Goal: Transaction & Acquisition: Obtain resource

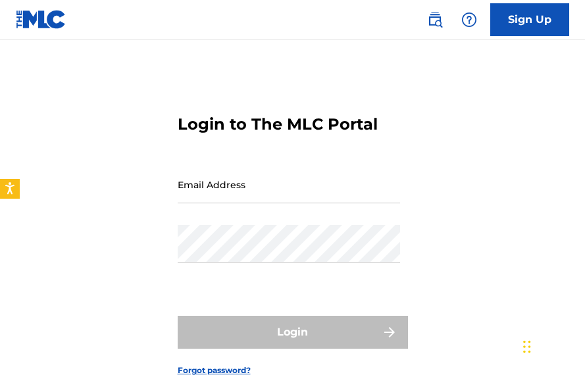
click at [235, 186] on input "Email Address" at bounding box center [289, 184] width 222 height 37
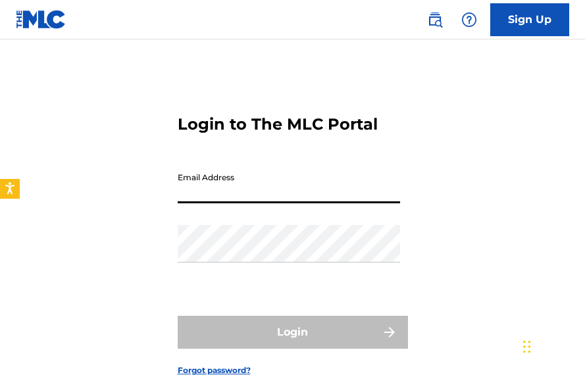
paste input "[EMAIL_ADDRESS][DOMAIN_NAME]"
type input "[EMAIL_ADDRESS][DOMAIN_NAME]"
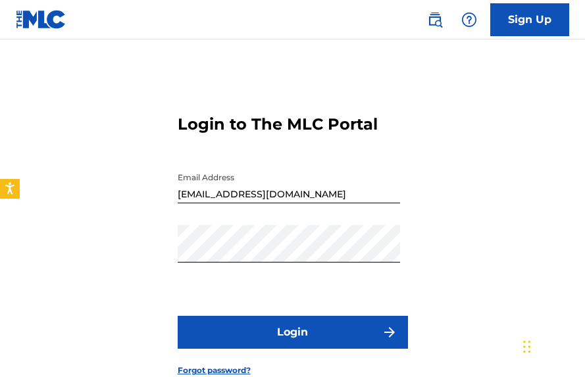
click at [291, 328] on button "Login" at bounding box center [293, 332] width 230 height 33
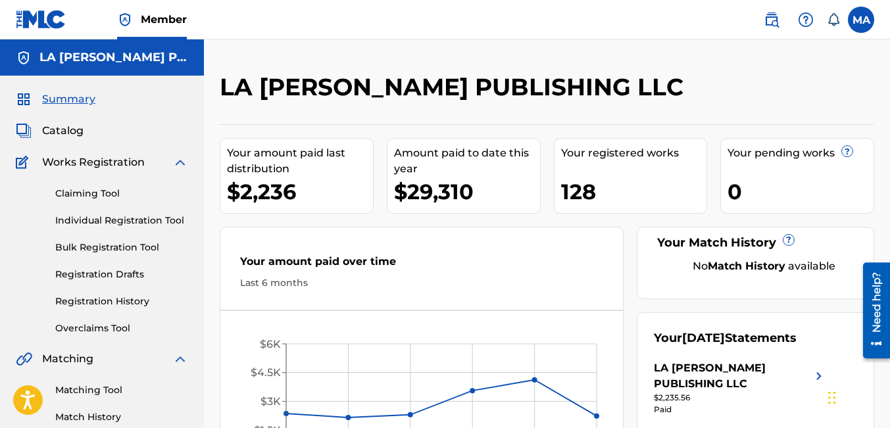
click at [85, 193] on link "Claiming Tool" at bounding box center [121, 194] width 133 height 14
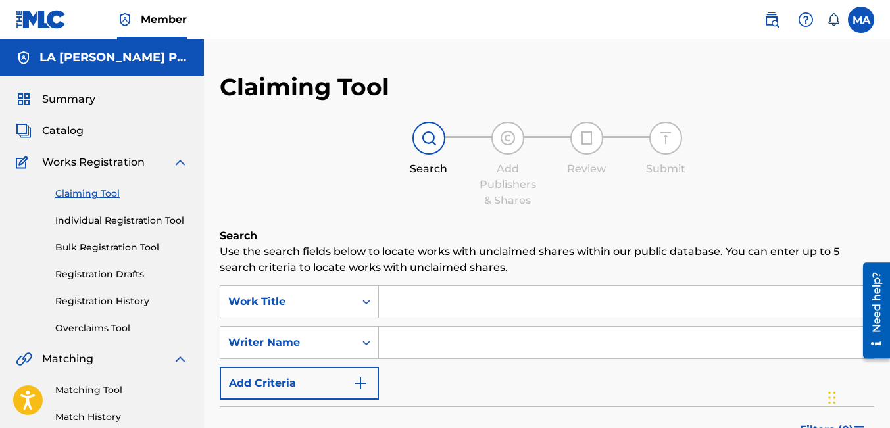
click at [584, 134] on html "Accessibility Screen-Reader Guide, Feedback, and Issue Reporting | New window C…" at bounding box center [445, 214] width 890 height 428
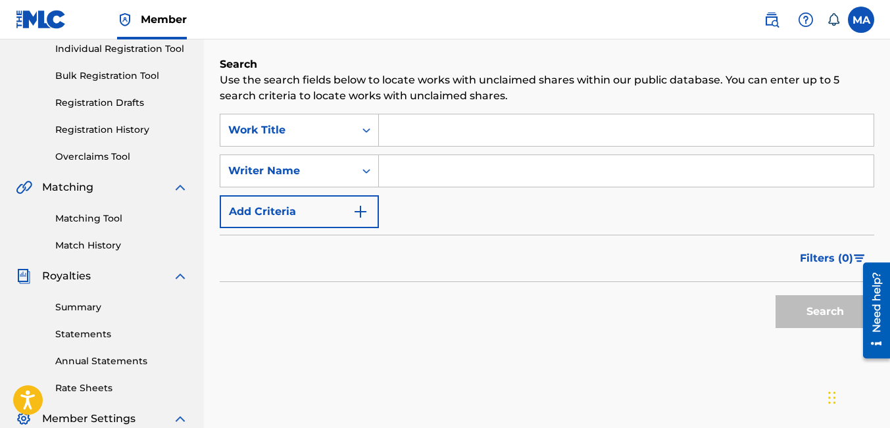
scroll to position [173, 0]
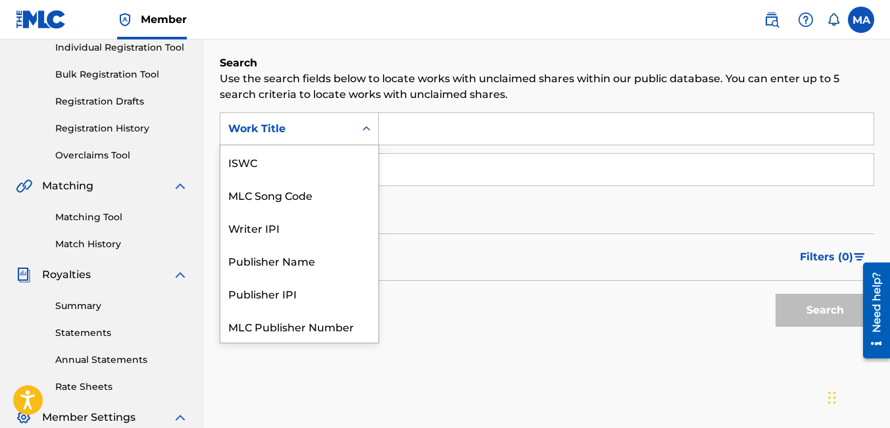
click at [364, 134] on icon "Search Form" at bounding box center [366, 128] width 13 height 13
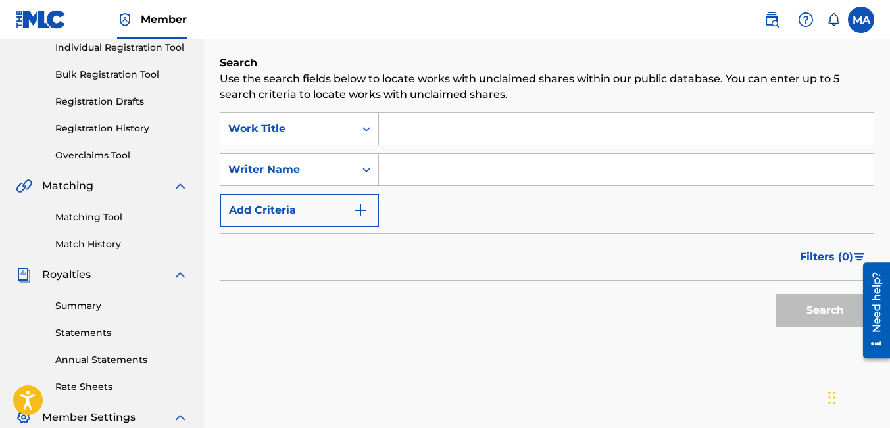
click at [123, 101] on link "Registration Drafts" at bounding box center [121, 102] width 133 height 14
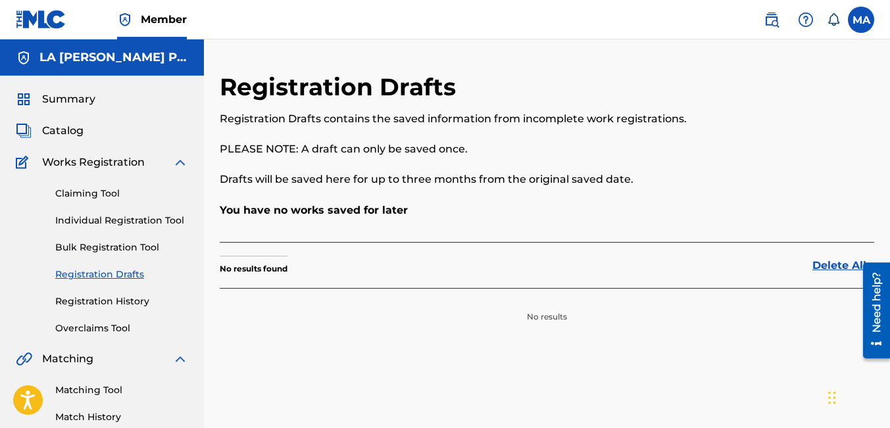
click at [72, 130] on span "Catalog" at bounding box center [62, 131] width 41 height 16
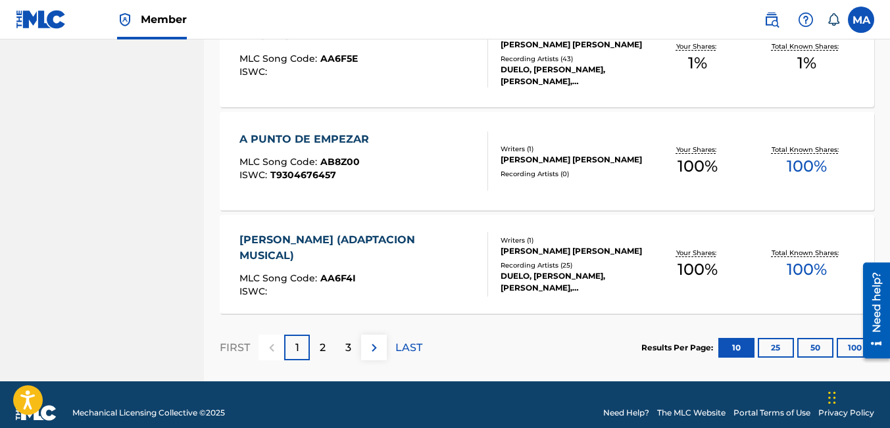
scroll to position [1062, 0]
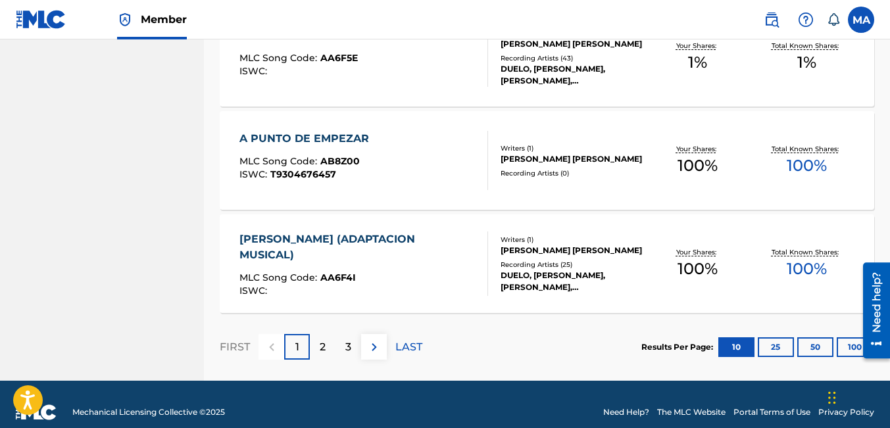
click at [408, 349] on p "LAST" at bounding box center [408, 347] width 27 height 16
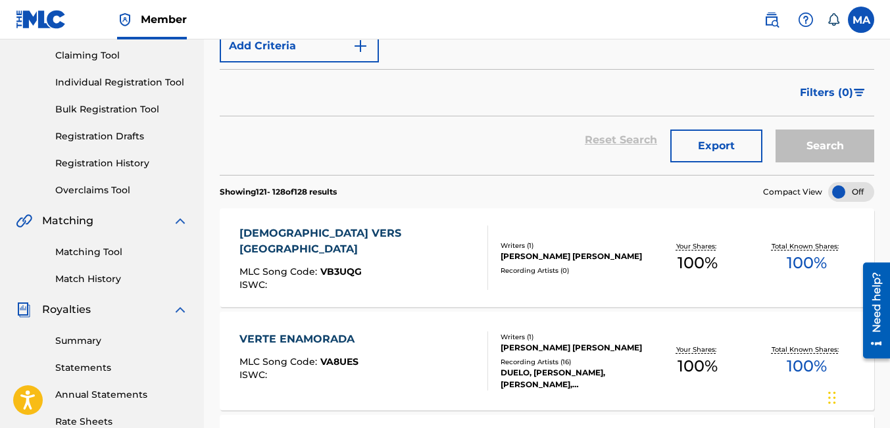
scroll to position [138, 0]
click at [584, 149] on button "Export" at bounding box center [716, 146] width 92 height 33
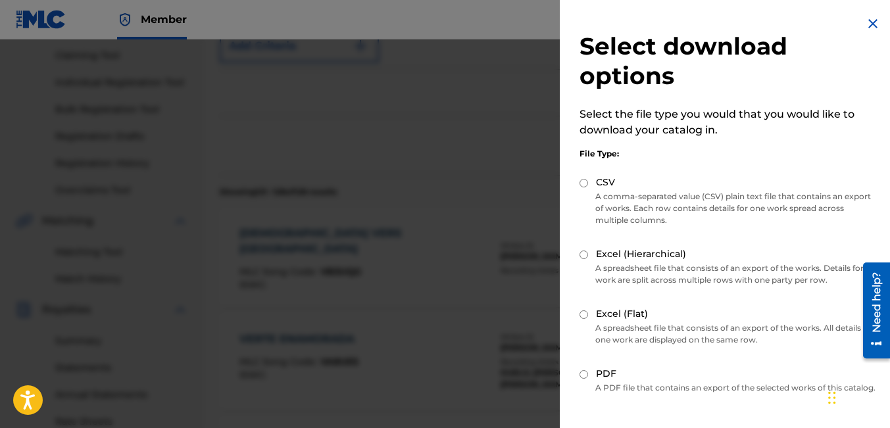
click at [584, 183] on input "CSV" at bounding box center [583, 183] width 9 height 9
radio input "true"
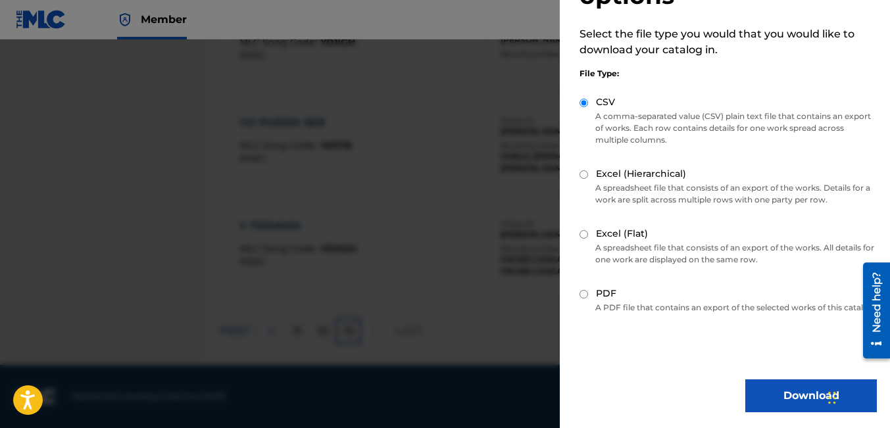
scroll to position [92, 0]
click at [584, 376] on button "Download" at bounding box center [811, 396] width 132 height 33
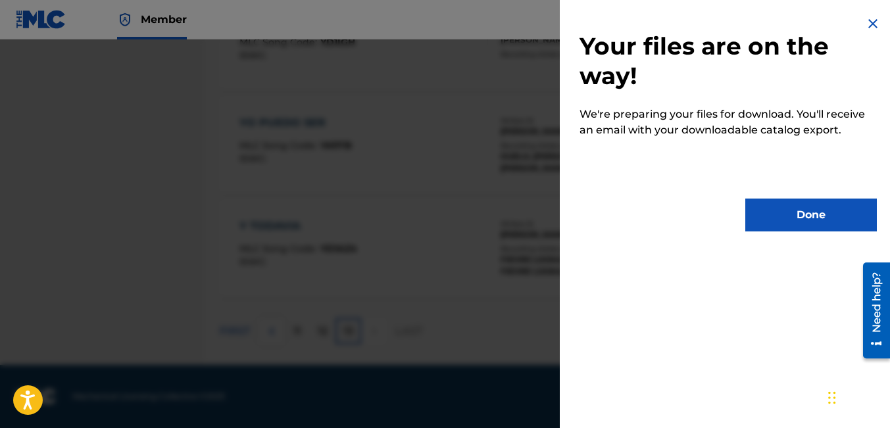
scroll to position [0, 0]
click at [584, 218] on button "Done" at bounding box center [811, 215] width 132 height 33
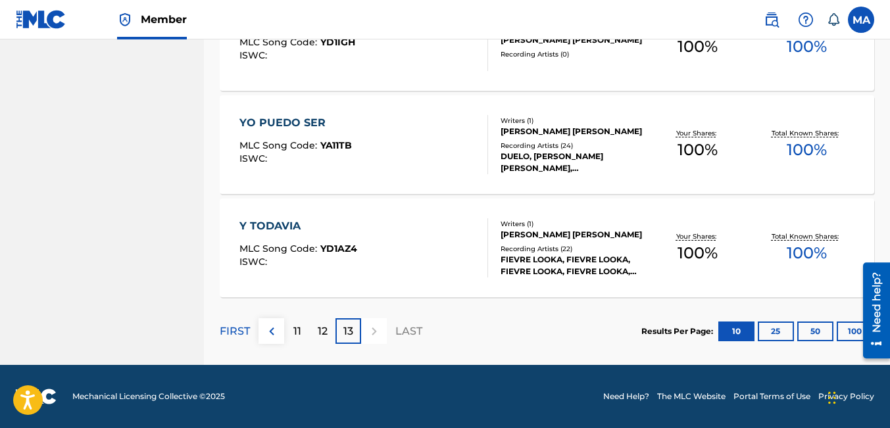
click at [584, 20] on label at bounding box center [861, 20] width 26 height 26
click at [584, 20] on input "MA [PERSON_NAME] [EMAIL_ADDRESS][DOMAIN_NAME] Notification Preferences Profile …" at bounding box center [861, 20] width 0 height 0
click at [584, 21] on div "MA MA [PERSON_NAME] [EMAIL_ADDRESS][DOMAIN_NAME] Notification Preferences Profi…" at bounding box center [861, 20] width 26 height 26
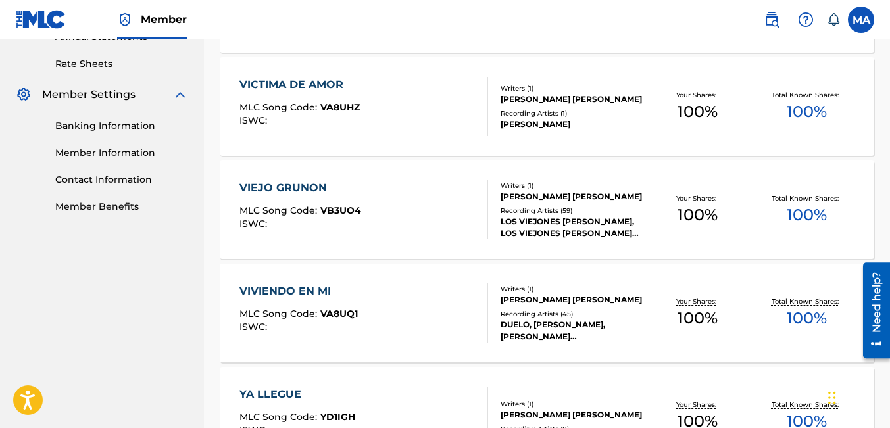
click at [584, 121] on div "Catalog Register Work SearchWithCriteria54c3bf55-a89b-4eeb-b541-718b3cae3b46 Wo…" at bounding box center [547, 158] width 686 height 1164
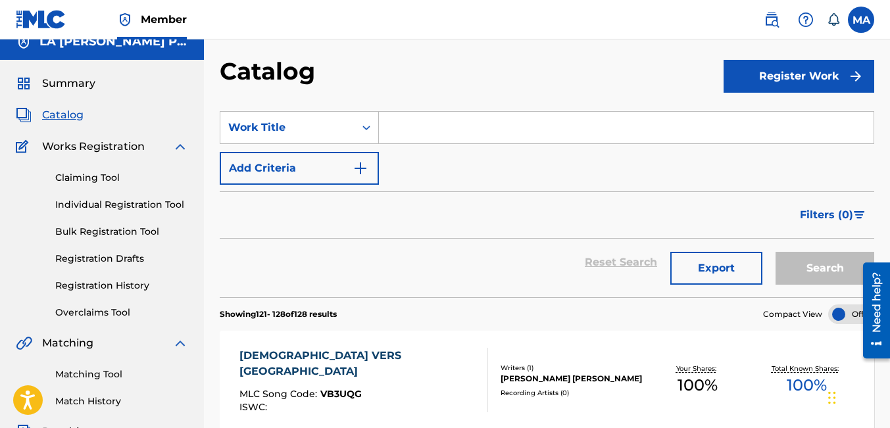
scroll to position [0, 0]
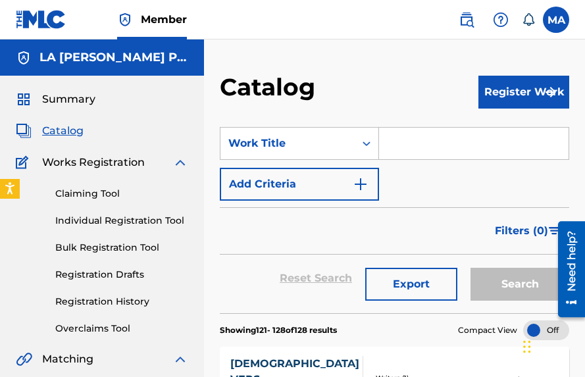
click at [398, 151] on input "Search Form" at bounding box center [473, 144] width 189 height 32
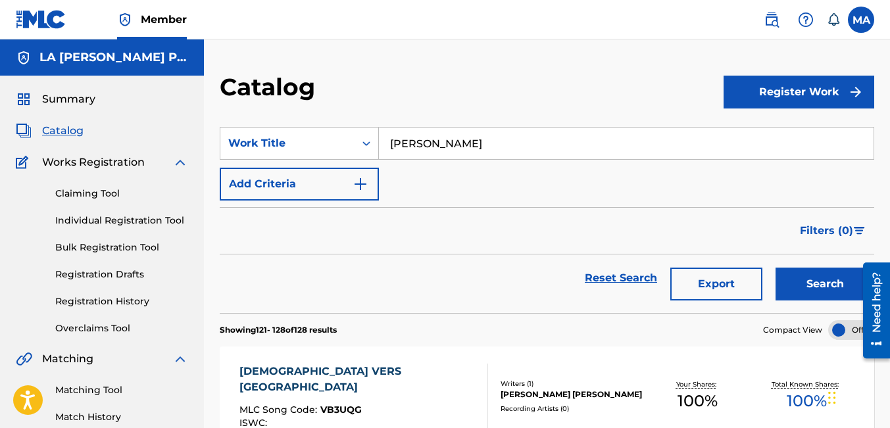
click at [584, 268] on button "Search" at bounding box center [825, 284] width 99 height 33
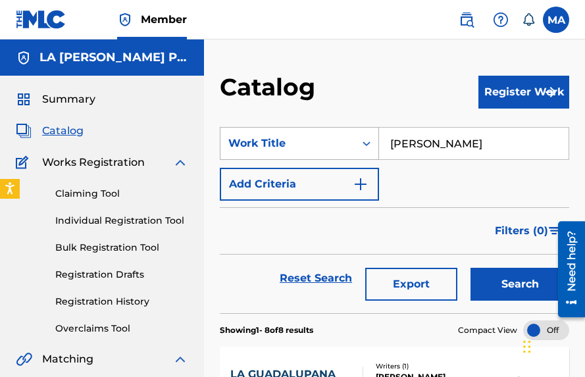
drag, startPoint x: 441, startPoint y: 141, endPoint x: 351, endPoint y: 143, distance: 90.8
click at [336, 159] on div "SearchWithCriteria54c3bf55-a89b-4eeb-b541-718b3cae3b46 Work Title [PERSON_NAME]" at bounding box center [394, 143] width 349 height 33
type input "E"
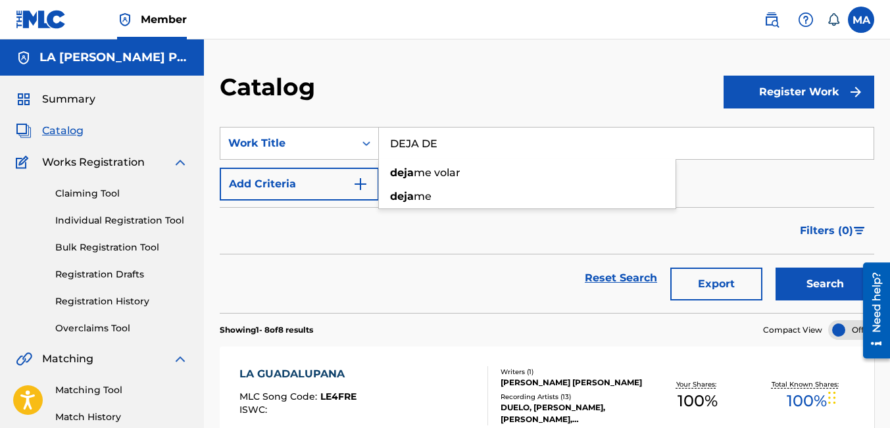
click at [454, 149] on input "DEJA DE" at bounding box center [626, 144] width 495 height 32
type input "DEJA DE"
click at [584, 268] on button "Search" at bounding box center [825, 284] width 99 height 33
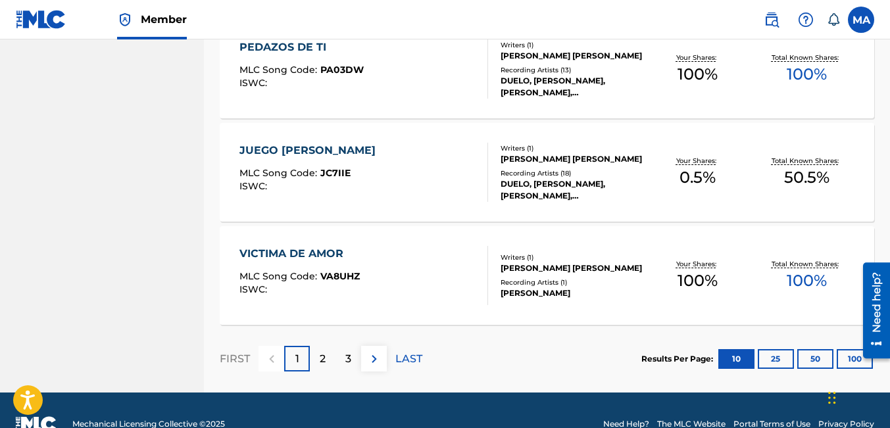
scroll to position [1077, 0]
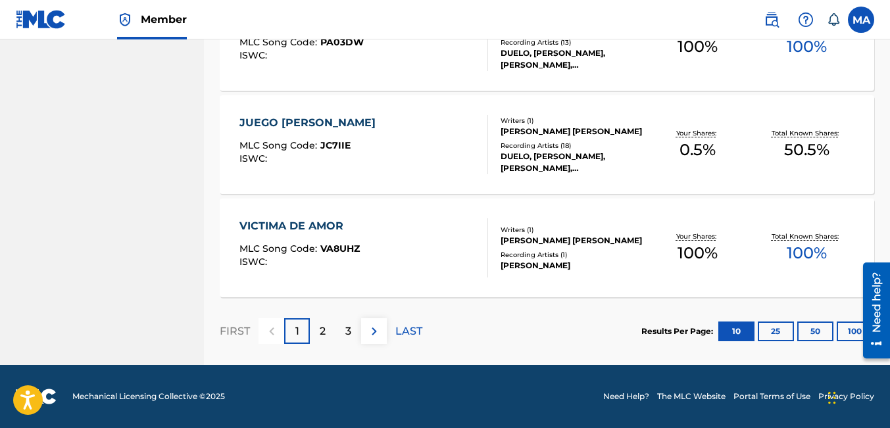
drag, startPoint x: 864, startPoint y: 15, endPoint x: 854, endPoint y: 11, distance: 10.0
click at [584, 16] on label at bounding box center [861, 20] width 26 height 26
click at [584, 20] on input "MA [PERSON_NAME] [EMAIL_ADDRESS][DOMAIN_NAME] Notification Preferences Profile …" at bounding box center [861, 20] width 0 height 0
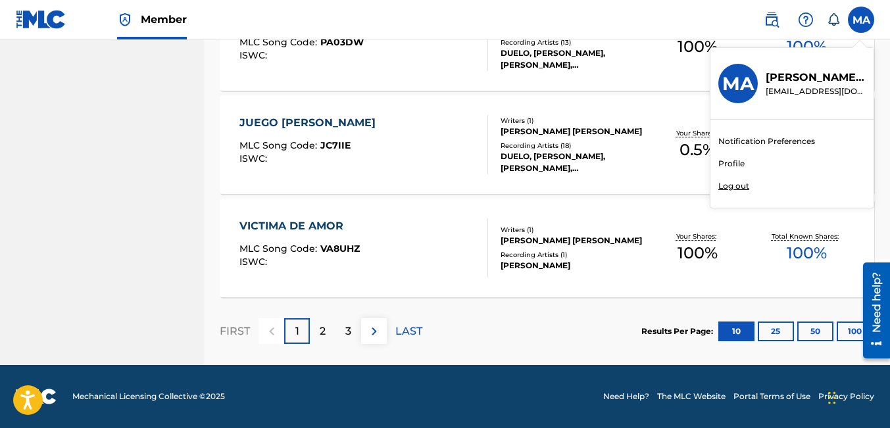
click at [584, 188] on p "Log out" at bounding box center [733, 186] width 31 height 12
click at [584, 20] on input "MA [PERSON_NAME] [EMAIL_ADDRESS][DOMAIN_NAME] Notification Preferences Profile …" at bounding box center [861, 20] width 0 height 0
